Goal: Transaction & Acquisition: Purchase product/service

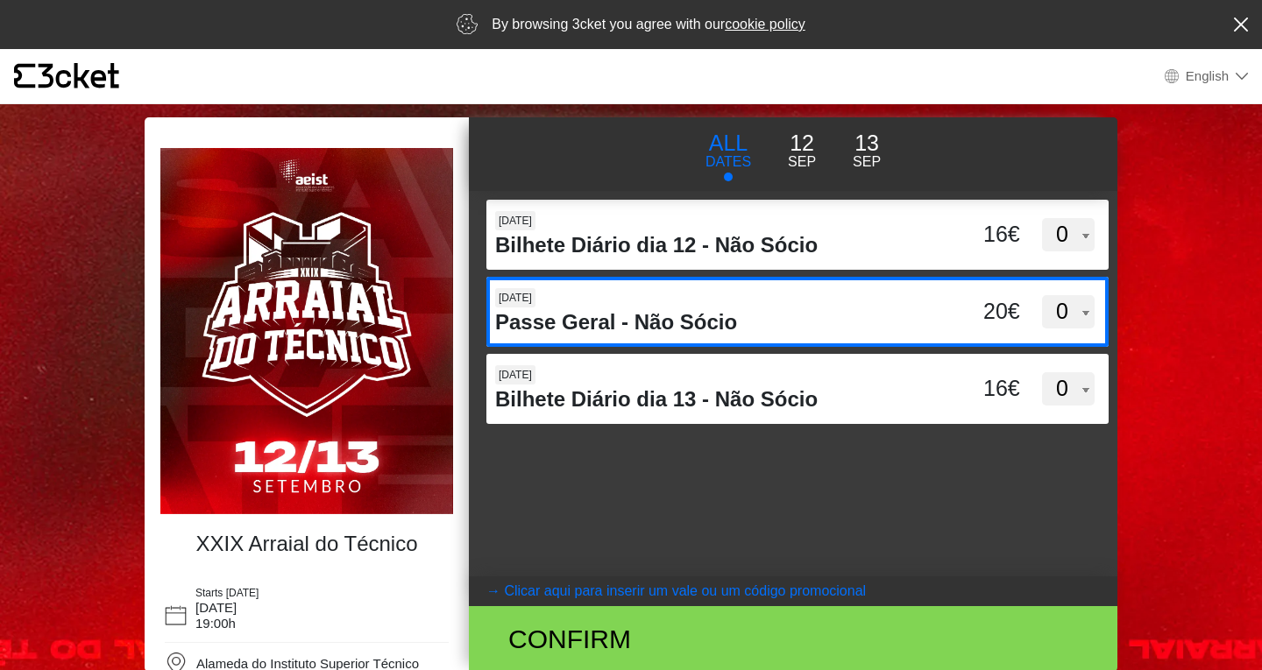
click at [1065, 314] on select "0 1 2 3 4 5 6 7 8 9 10 11 12 13 14 15" at bounding box center [1068, 311] width 53 height 33
select select "1"
click at [1042, 295] on select "0 1 2 3 4 5 6 7 8 9 10 11 12 13 14 15" at bounding box center [1068, 311] width 53 height 33
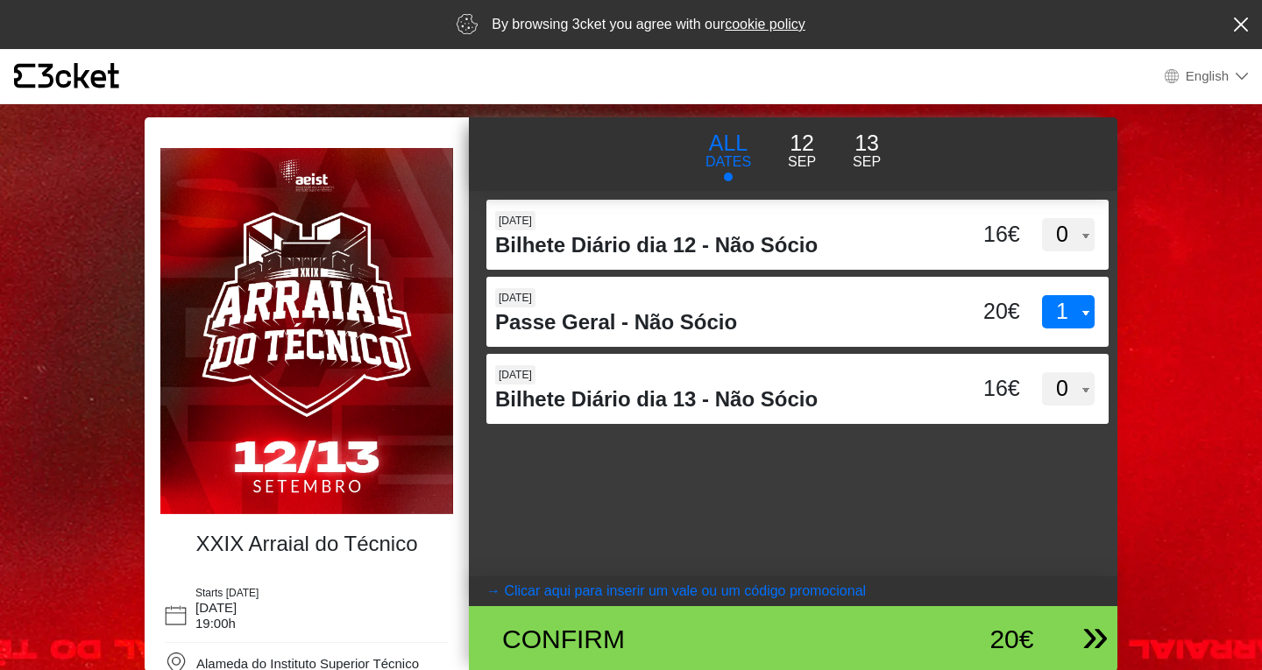
click at [710, 625] on div "Confirm" at bounding box center [687, 639] width 396 height 39
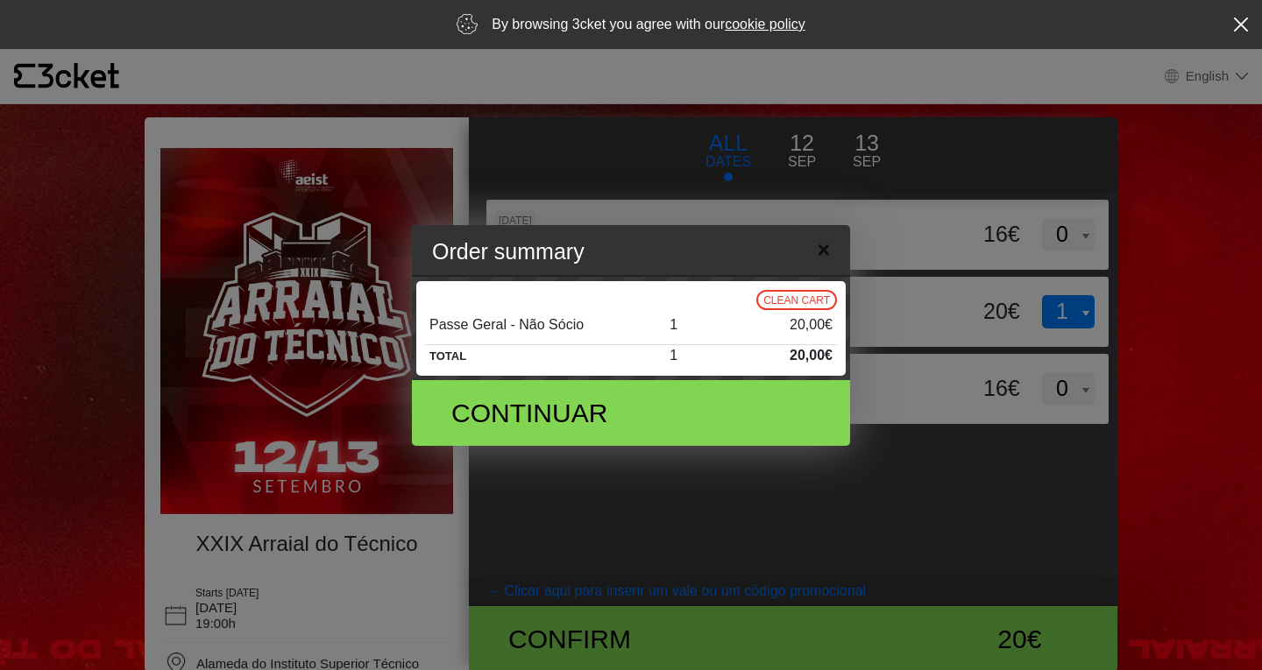
click at [833, 240] on button "×" at bounding box center [823, 250] width 41 height 57
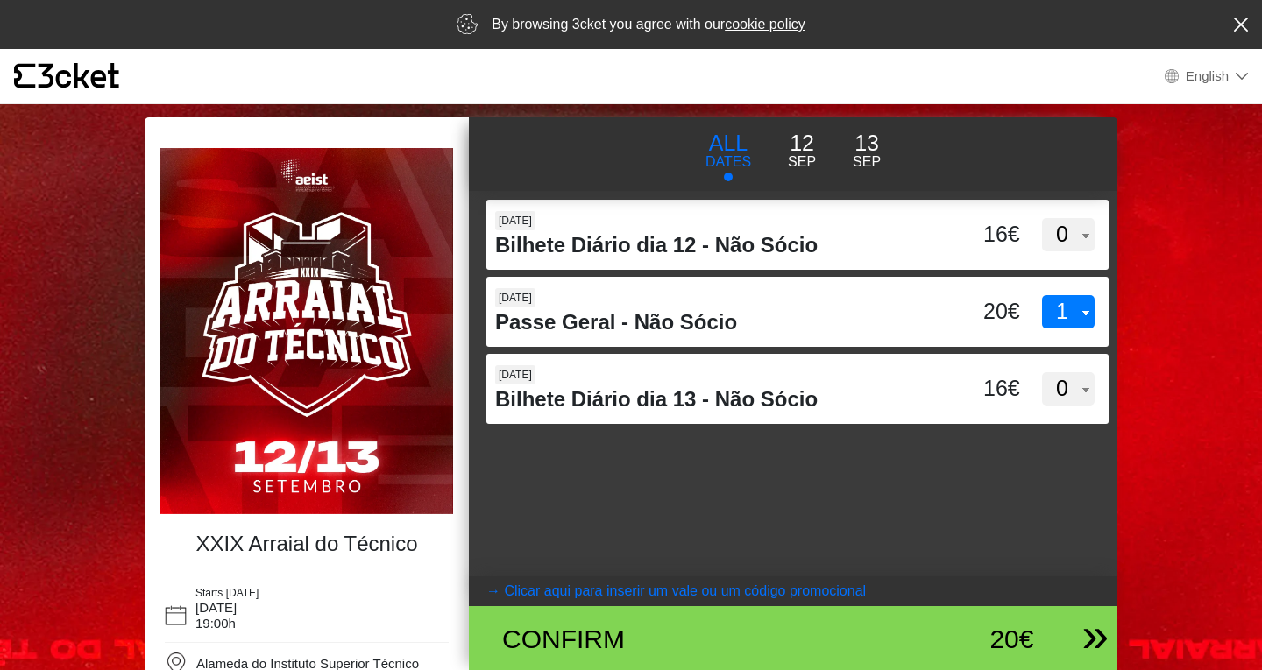
click at [628, 622] on div "Confirm" at bounding box center [687, 639] width 396 height 39
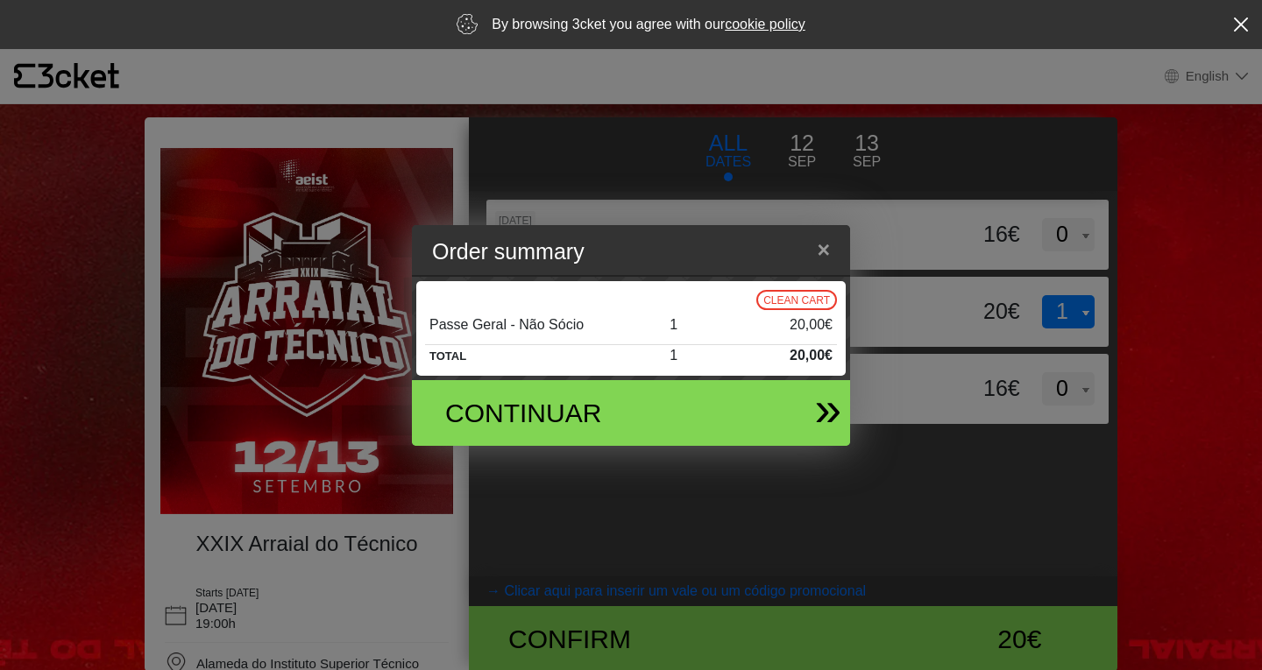
click at [590, 410] on div "Continuar" at bounding box center [560, 412] width 256 height 39
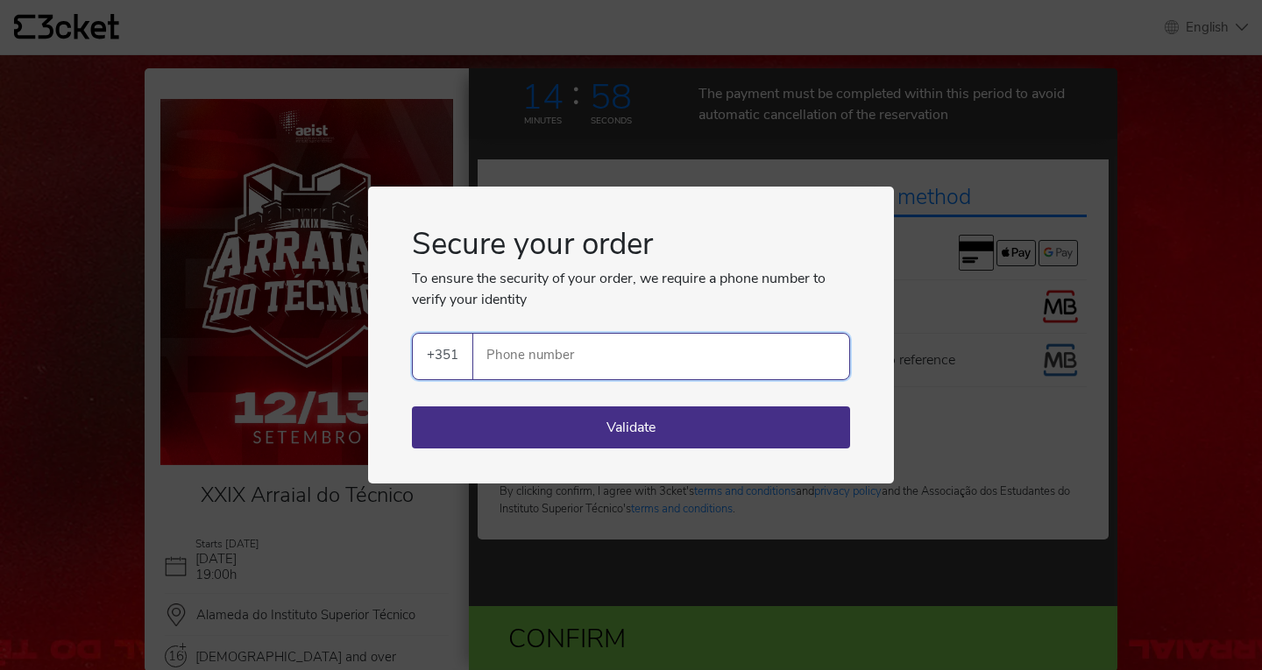
click at [655, 358] on input "Phone number" at bounding box center [668, 357] width 362 height 46
type input "913212359"
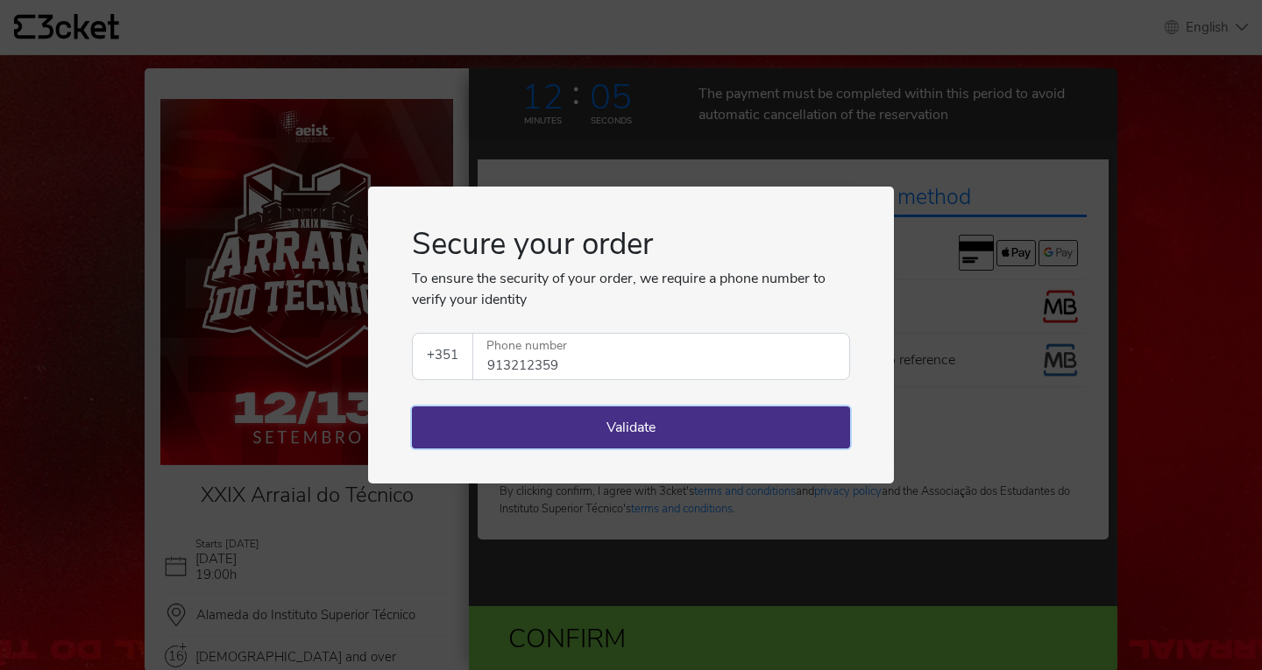
click at [663, 430] on button "Validate" at bounding box center [631, 428] width 438 height 42
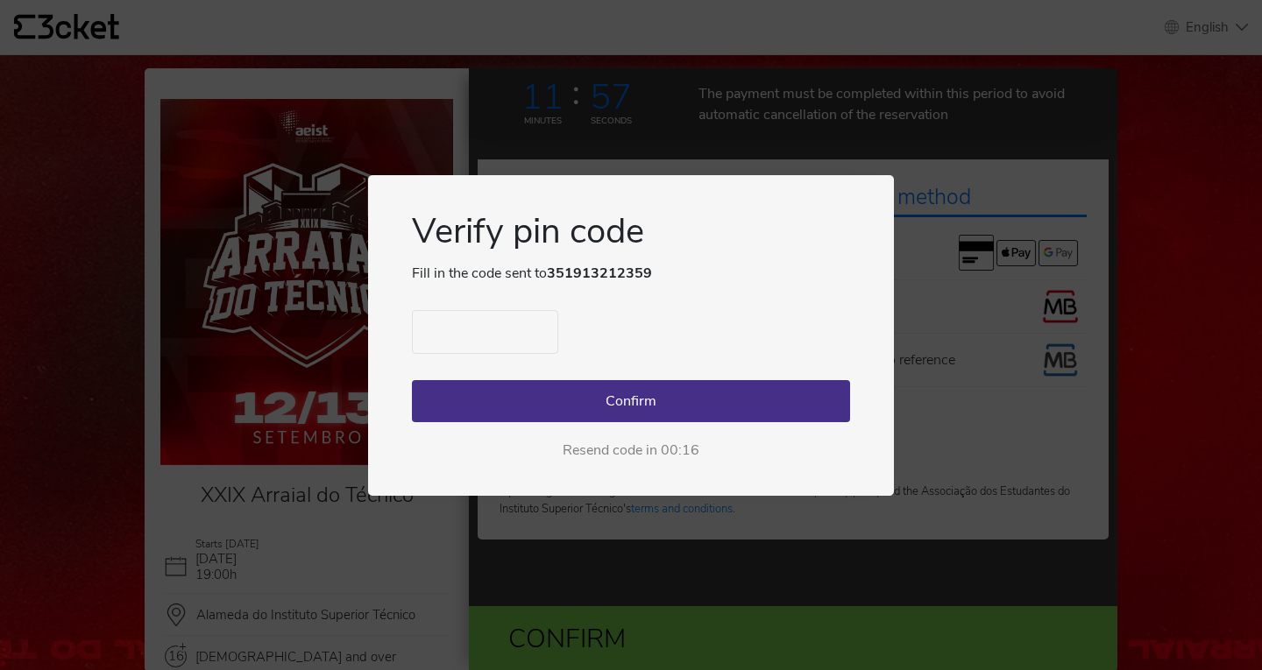
click at [513, 341] on input "text" at bounding box center [485, 332] width 146 height 44
type input "8754"
click at [616, 400] on button "Confirm" at bounding box center [631, 401] width 438 height 42
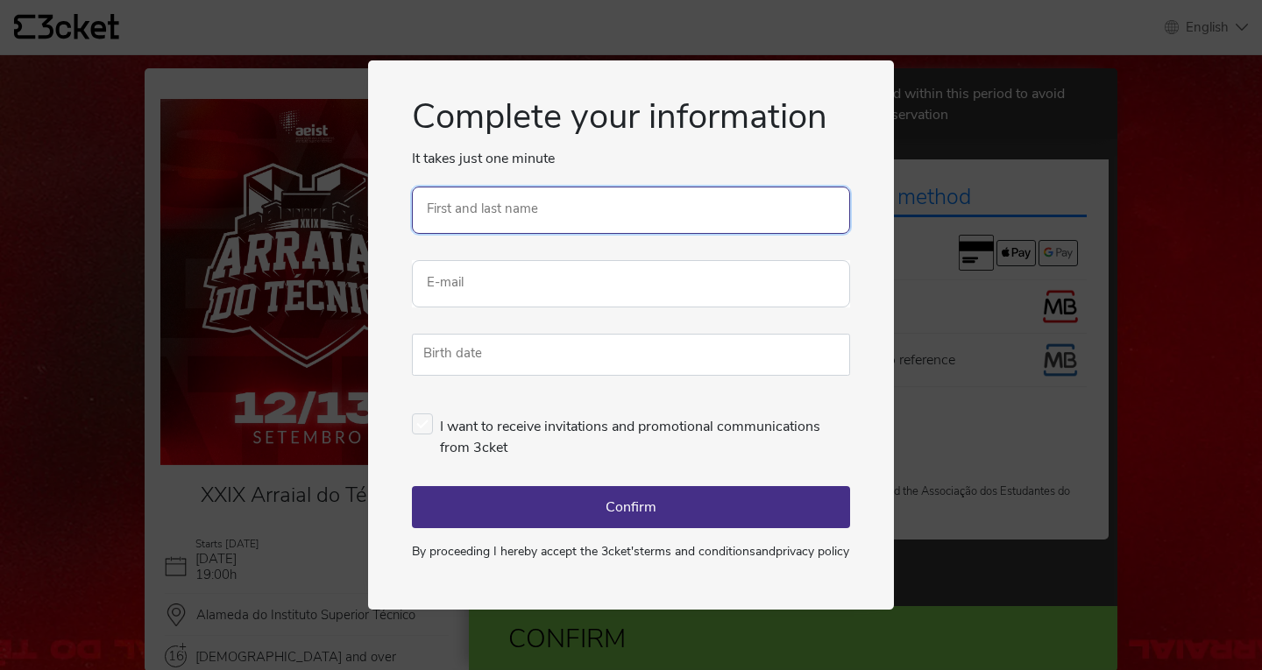
click at [570, 209] on input "First and last name" at bounding box center [631, 210] width 438 height 47
type input "[PERSON_NAME]"
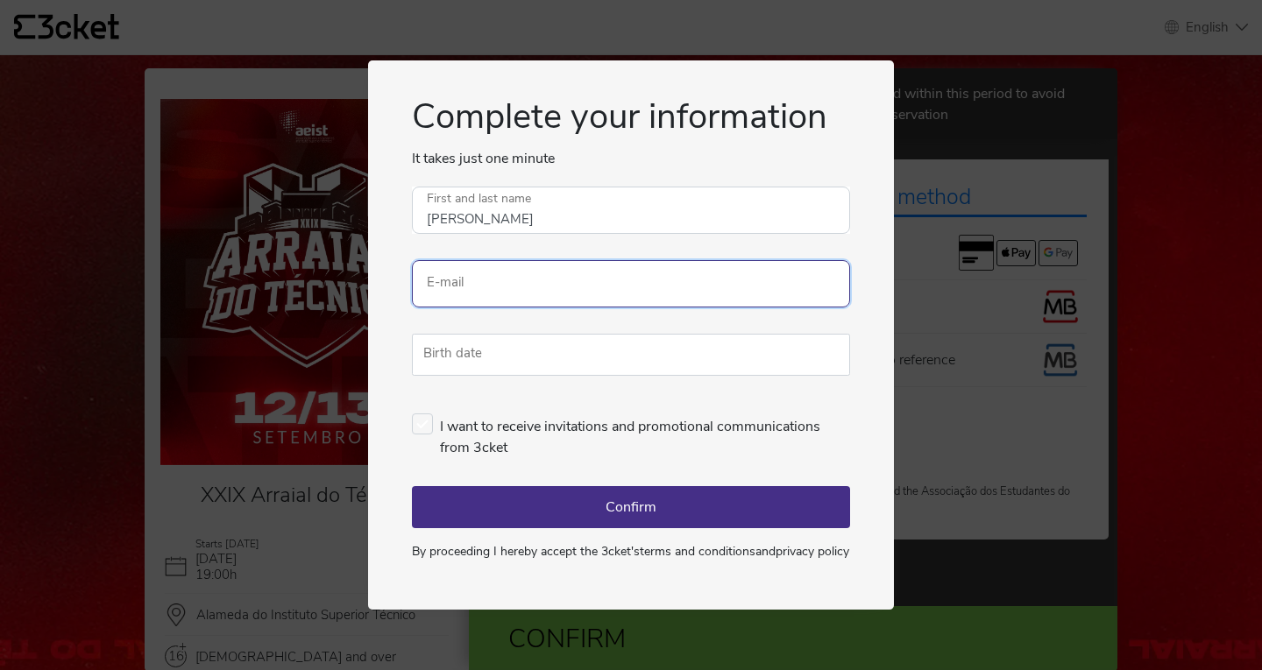
click at [500, 285] on input "E-mail" at bounding box center [631, 283] width 438 height 47
type input "[EMAIL_ADDRESS][DOMAIN_NAME]"
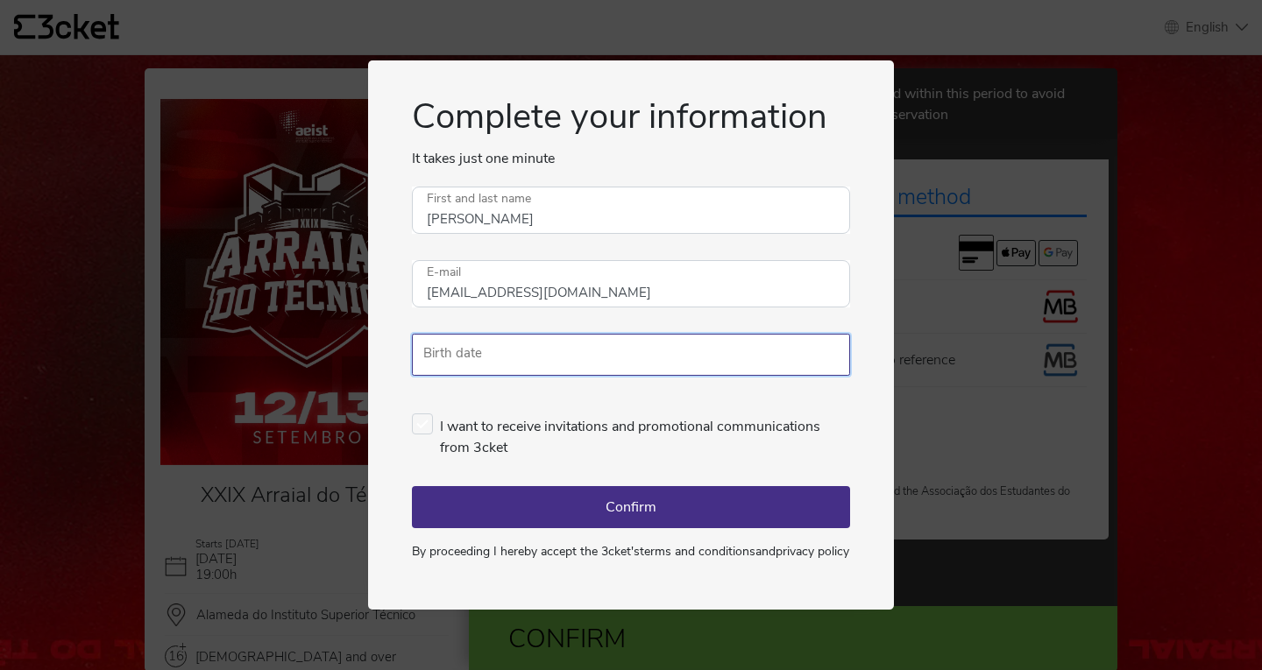
click at [501, 345] on input "Birth date" at bounding box center [631, 355] width 438 height 43
type input "9"
type input "[DATE]"
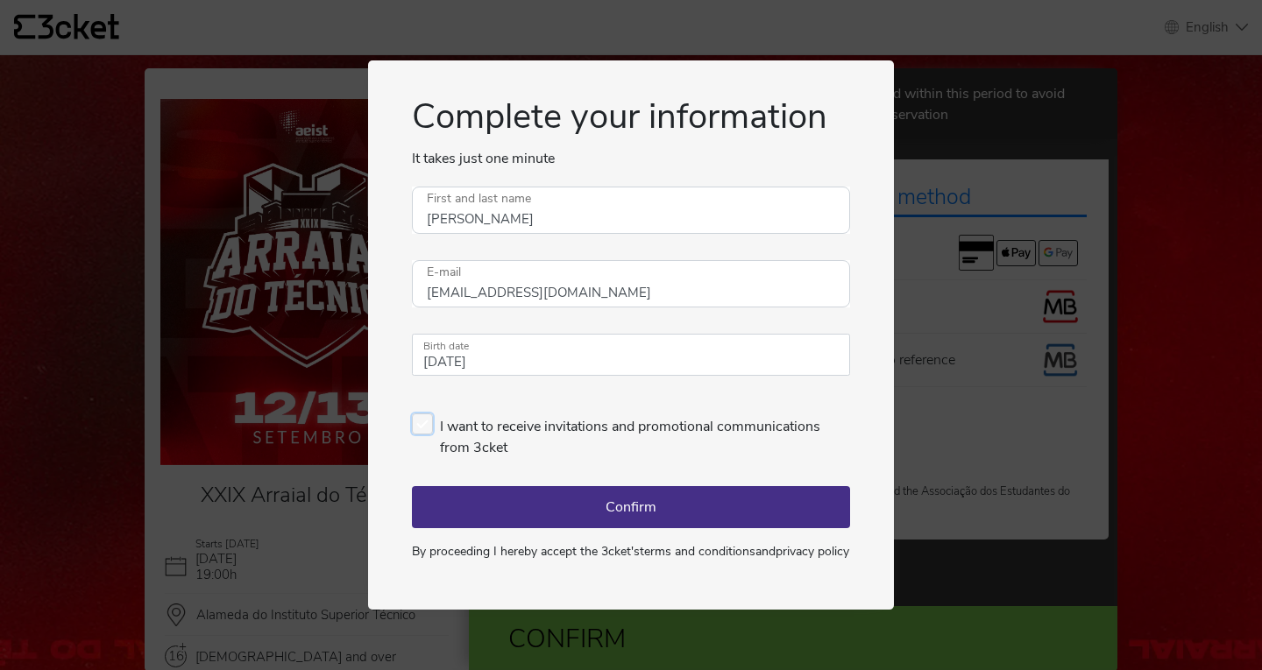
drag, startPoint x: 407, startPoint y: 413, endPoint x: 418, endPoint y: 416, distance: 11.9
click at [418, 416] on div "Complete your information It takes just one minute An error occurred. Try again…" at bounding box center [631, 334] width 526 height 549
click at [418, 416] on label "I want to receive invitations and promotional communications from 3cket" at bounding box center [631, 436] width 438 height 45
click at [418, 414] on input "I want to receive invitations and promotional communications from 3cket" at bounding box center [417, 407] width 11 height 11
click at [429, 414] on label "I want to receive invitations and promotional communications from 3cket" at bounding box center [631, 436] width 438 height 45
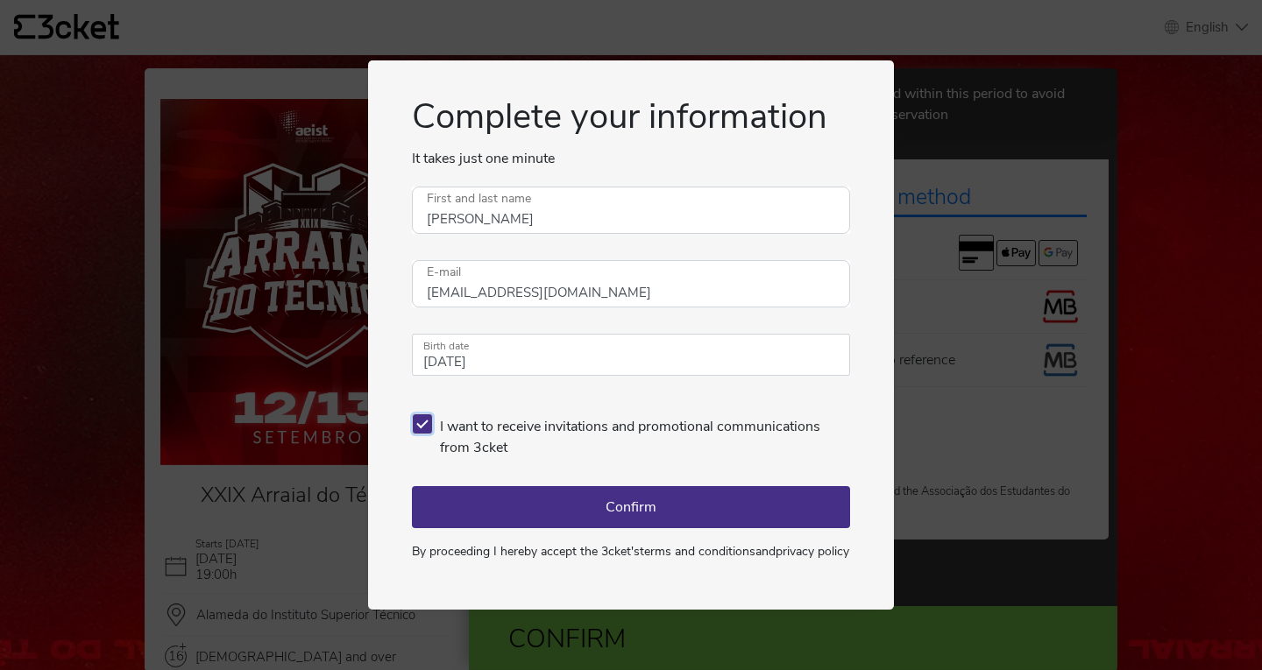
click at [423, 408] on input "I want to receive invitations and promotional communications from 3cket" at bounding box center [417, 407] width 11 height 11
checkbox input "false"
click at [392, 441] on div "Complete your information It takes just one minute An error occurred. Try again…" at bounding box center [631, 334] width 526 height 549
click at [640, 505] on button "Confirm" at bounding box center [631, 507] width 438 height 42
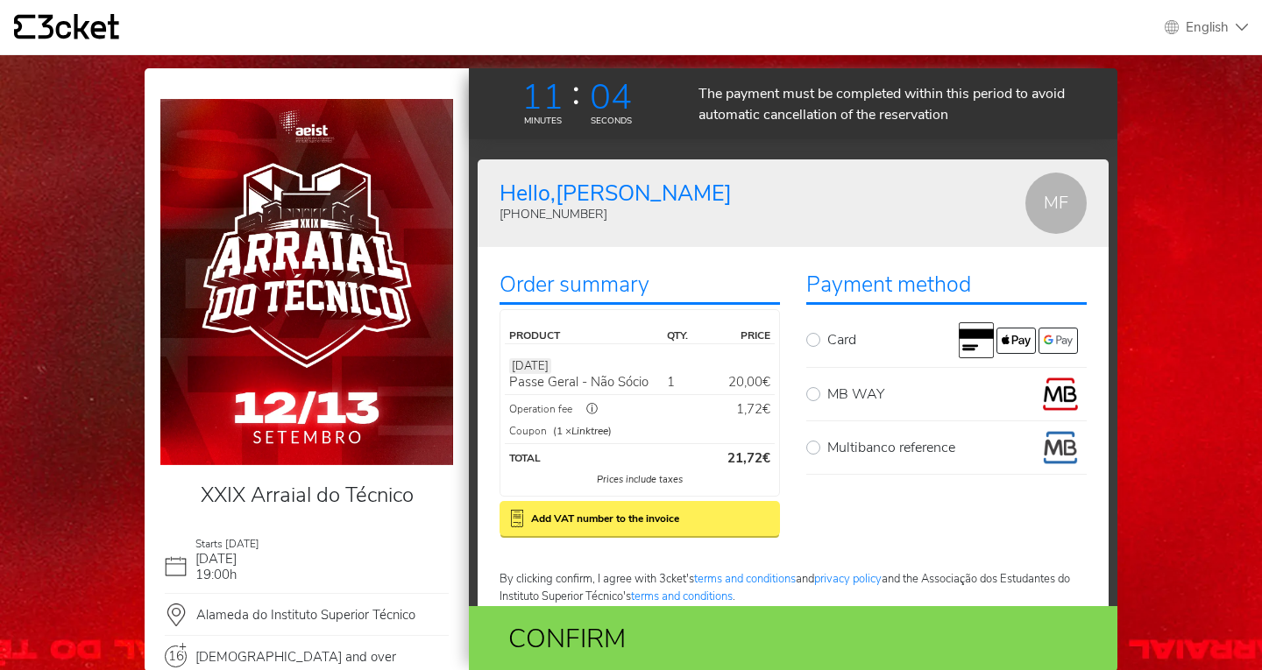
click at [827, 452] on label "Multibanco reference" at bounding box center [956, 447] width 259 height 35
click at [827, 442] on input "Multibanco reference" at bounding box center [832, 435] width 11 height 11
radio input "true"
click at [827, 393] on label "MB WAY" at bounding box center [956, 394] width 259 height 35
click at [827, 388] on input "MB WAY" at bounding box center [832, 382] width 11 height 11
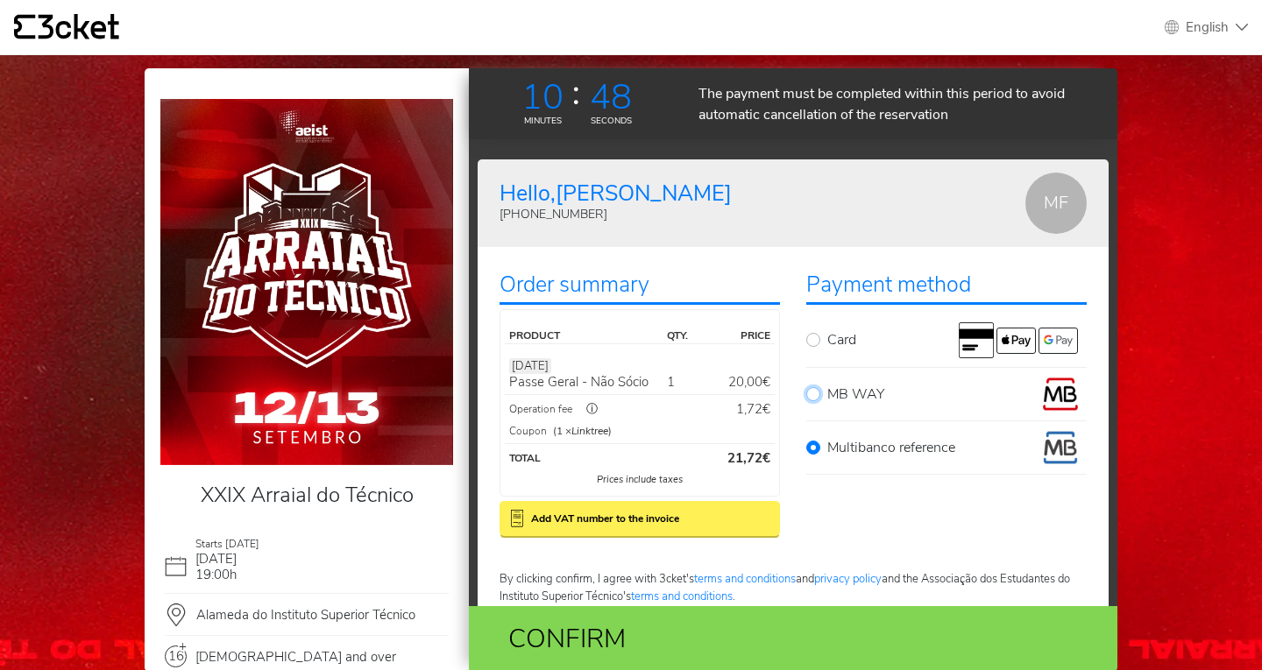
radio input "true"
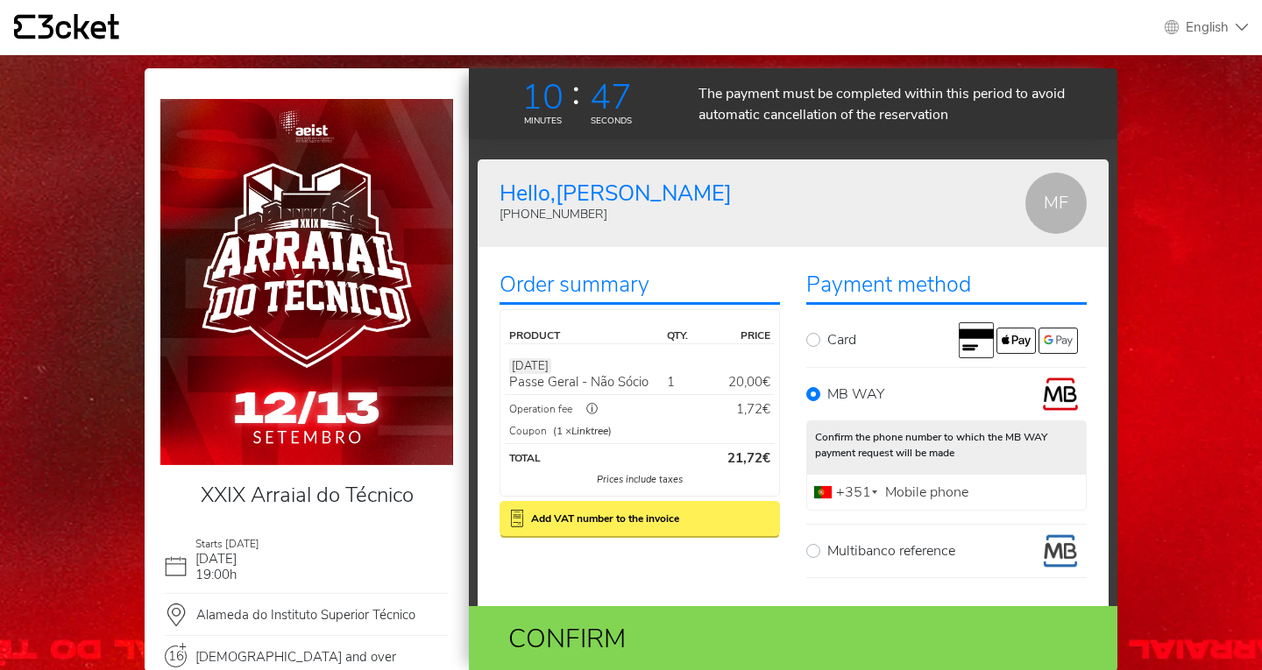
click at [818, 552] on div "Multibanco reference" at bounding box center [946, 551] width 280 height 35
click at [827, 550] on label "Multibanco reference" at bounding box center [956, 551] width 259 height 35
click at [827, 545] on input "Multibanco reference" at bounding box center [832, 539] width 11 height 11
radio input "true"
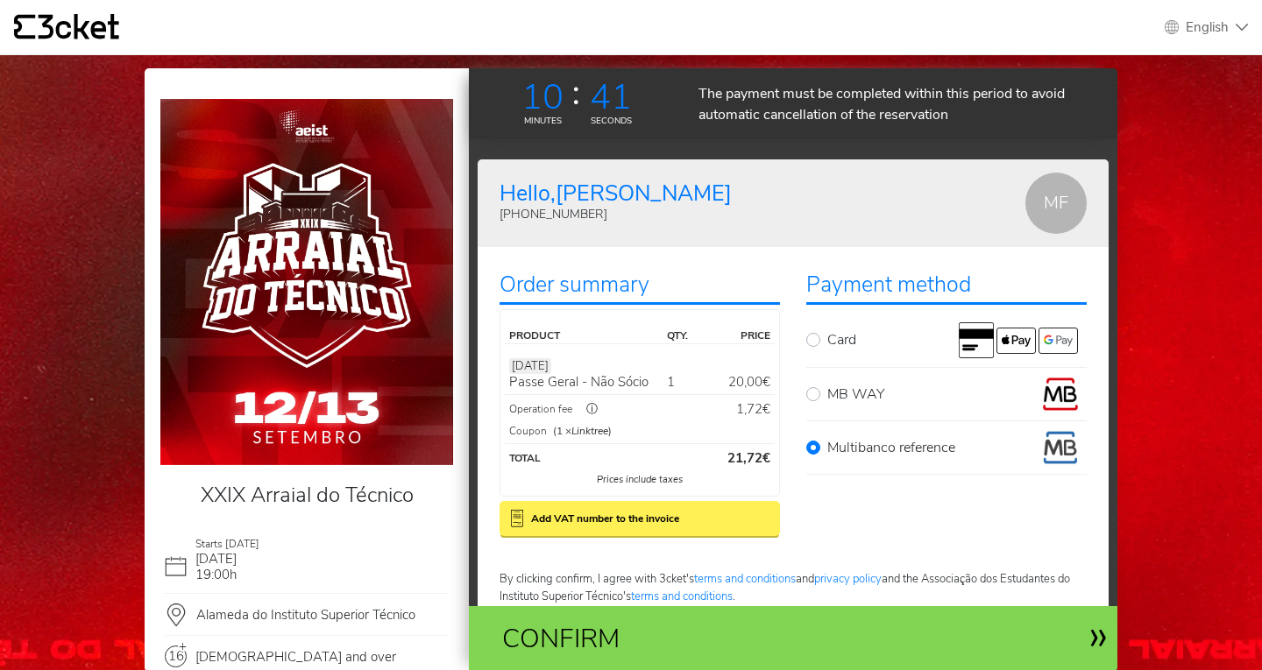
click at [546, 632] on div "Confirm" at bounding box center [687, 639] width 396 height 39
